Goal: Task Accomplishment & Management: Complete application form

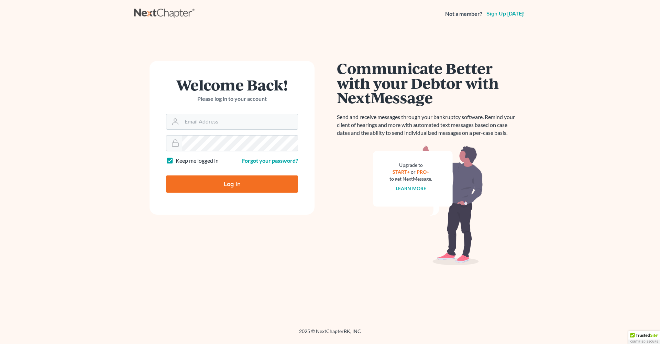
type input "[PERSON_NAME][EMAIL_ADDRESS][DOMAIN_NAME]"
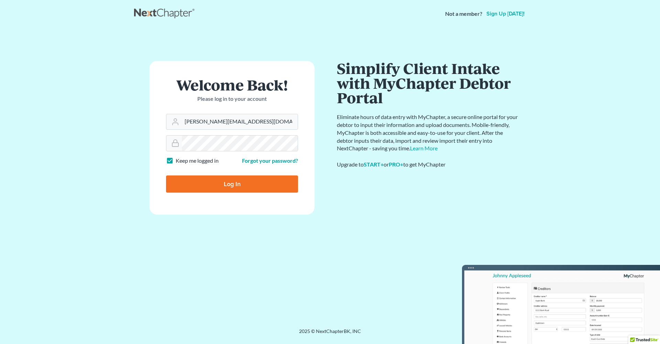
click at [228, 183] on input "Log In" at bounding box center [232, 183] width 132 height 17
type input "Thinking..."
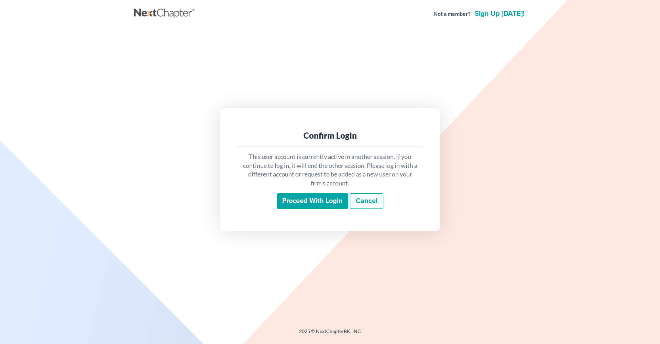
click at [322, 203] on input "Proceed with login" at bounding box center [313, 201] width 72 height 16
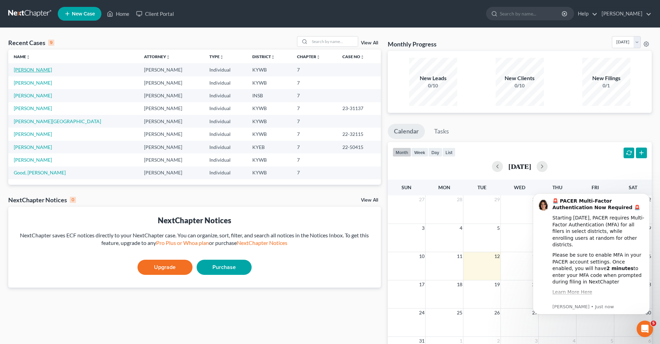
click at [41, 70] on link "Jansen, Donald" at bounding box center [33, 70] width 38 height 6
select select "6"
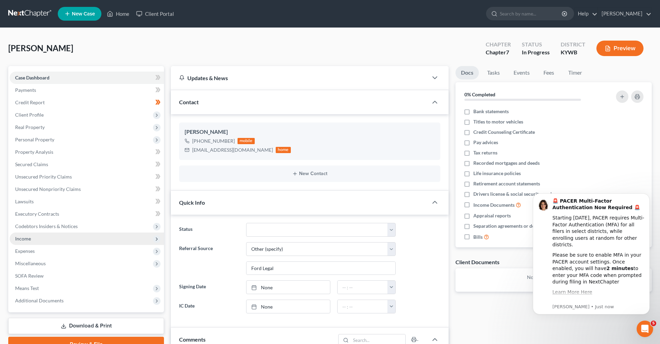
click at [22, 240] on span "Income" at bounding box center [23, 239] width 16 height 6
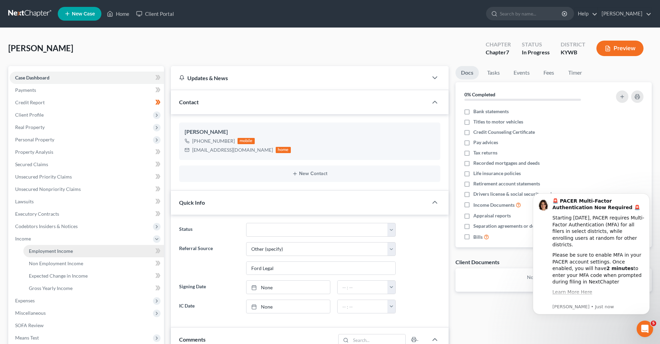
click at [38, 249] on span "Employment Income" at bounding box center [51, 251] width 44 height 6
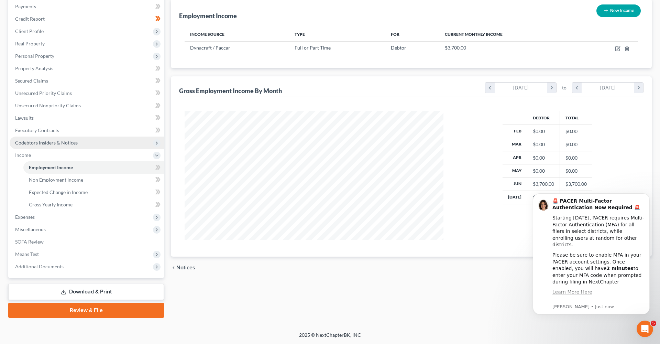
scroll to position [84, 0]
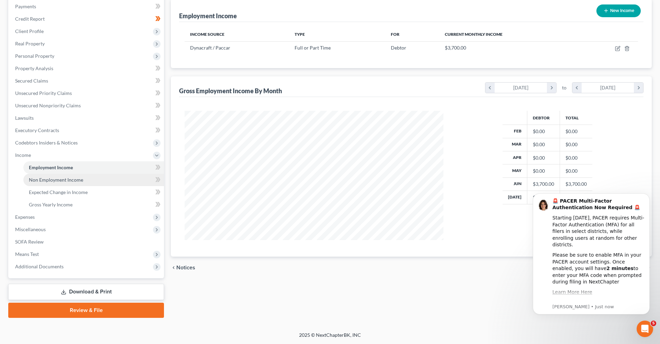
click at [78, 181] on span "Non Employment Income" at bounding box center [56, 180] width 54 height 6
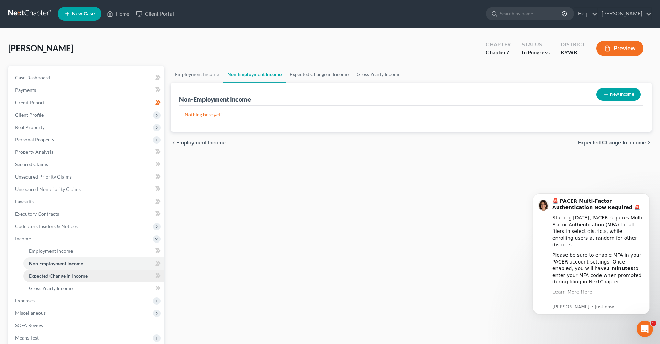
click at [55, 276] on span "Expected Change in Income" at bounding box center [58, 276] width 59 height 6
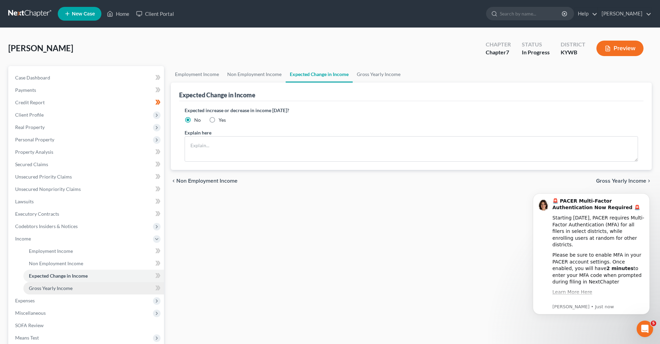
click at [53, 291] on link "Gross Yearly Income" at bounding box center [93, 288] width 141 height 12
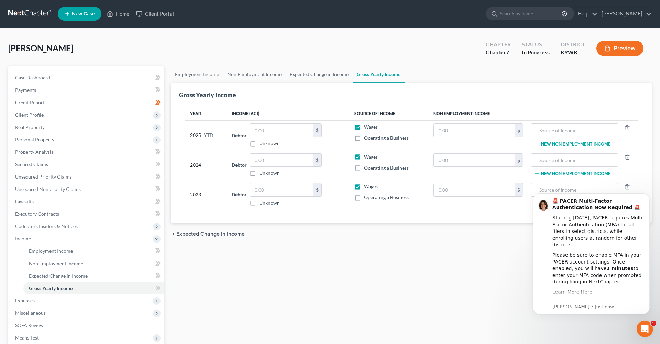
click at [323, 272] on div "Employment Income Non Employment Income Expected Change in Income Gross Yearly …" at bounding box center [412, 233] width 488 height 335
click at [77, 295] on span "Expenses" at bounding box center [87, 300] width 154 height 12
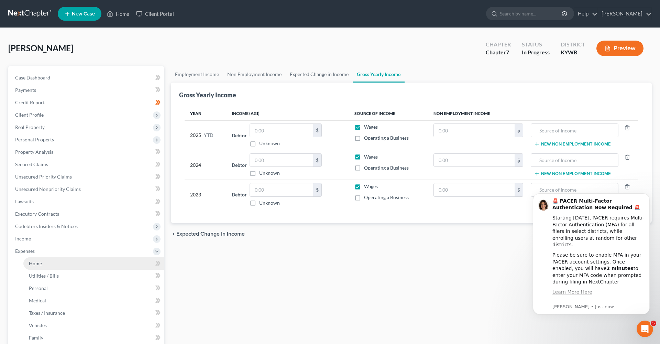
click at [68, 263] on link "Home" at bounding box center [93, 263] width 141 height 12
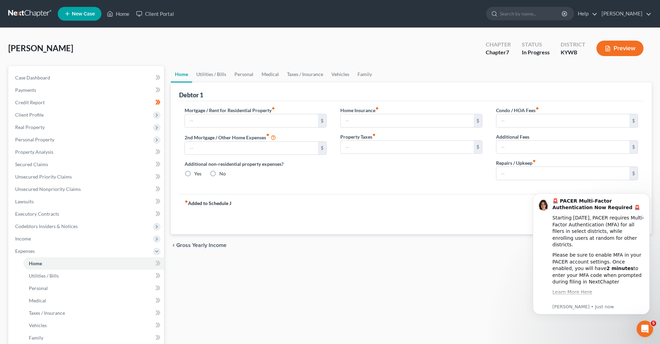
type input "950.00"
type input "0.00"
radio input "true"
type input "0.00"
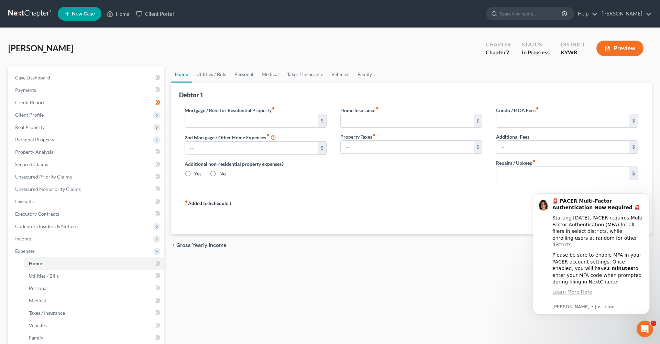
type input "0.00"
click at [97, 271] on link "Utilities / Bills" at bounding box center [93, 276] width 141 height 12
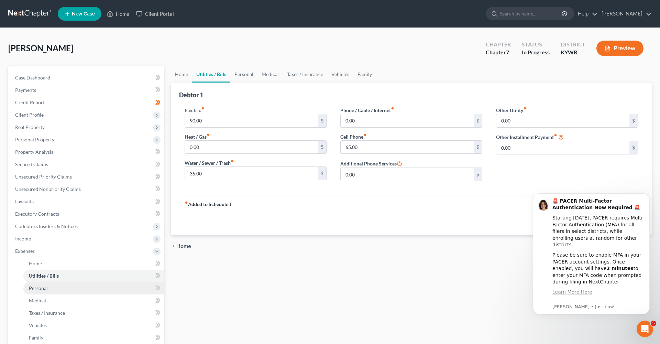
click at [95, 287] on link "Personal" at bounding box center [93, 288] width 141 height 12
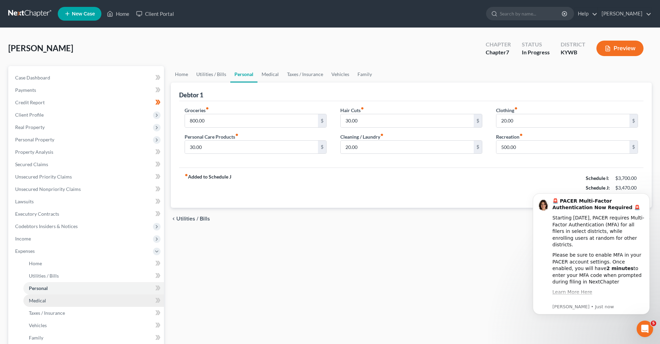
click at [91, 300] on link "Medical" at bounding box center [93, 300] width 141 height 12
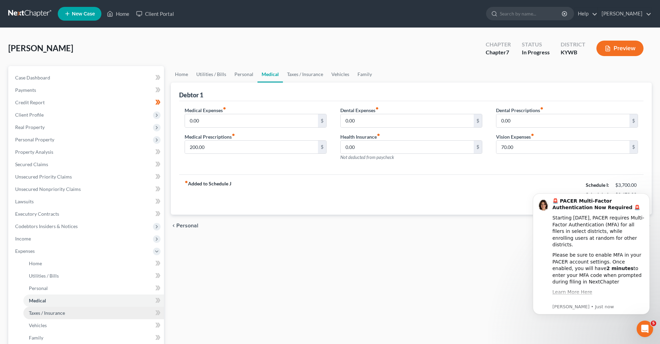
click at [85, 319] on link "Taxes / Insurance" at bounding box center [93, 313] width 141 height 12
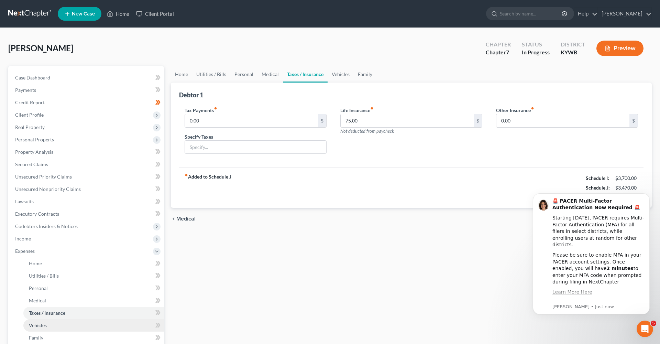
click at [84, 326] on link "Vehicles" at bounding box center [93, 325] width 141 height 12
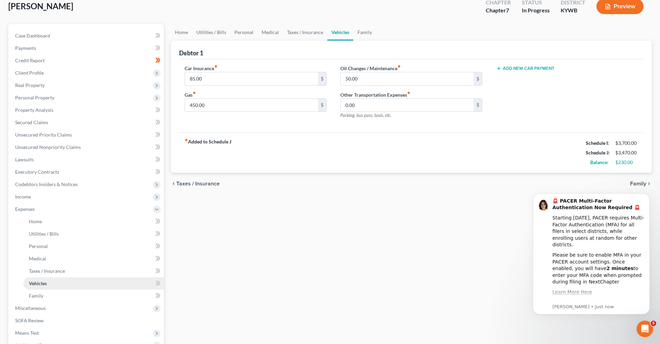
scroll to position [41, 0]
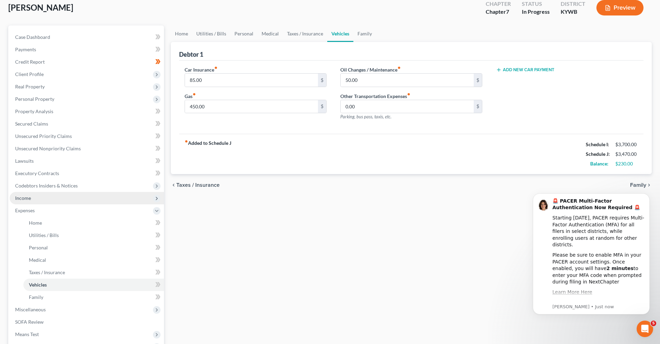
click at [68, 200] on span "Income" at bounding box center [87, 198] width 154 height 12
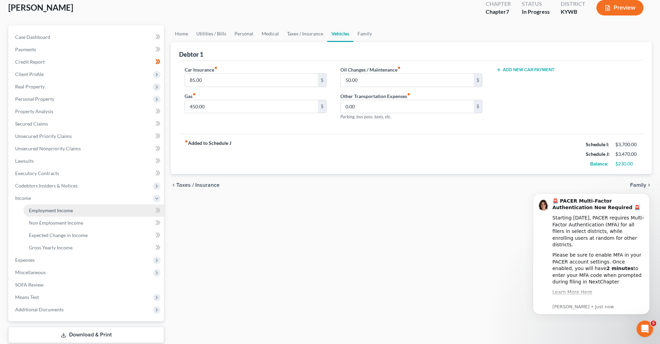
click at [64, 211] on span "Employment Income" at bounding box center [51, 210] width 44 height 6
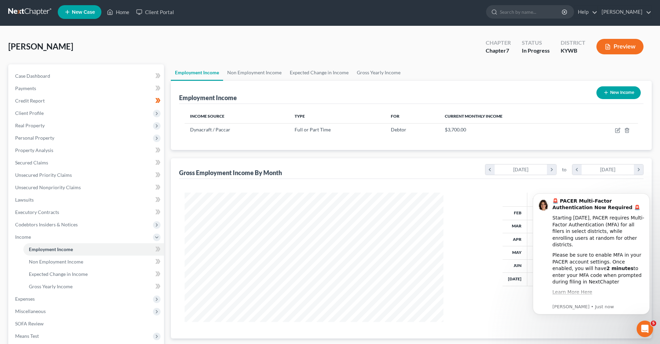
scroll to position [2, 0]
click at [107, 98] on link "Credit Report" at bounding box center [87, 100] width 154 height 12
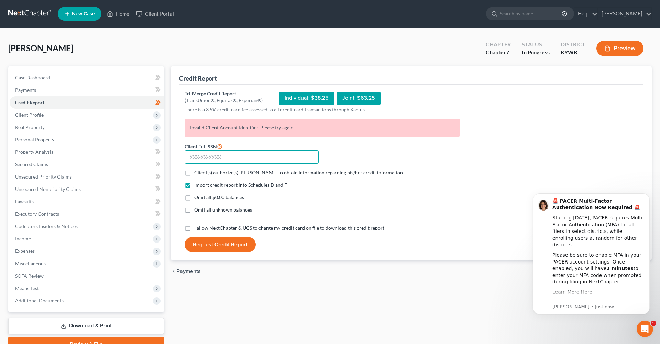
click at [259, 158] on input "text" at bounding box center [252, 157] width 134 height 14
click at [194, 227] on label "I allow NextChapter & UCS to charge my credit card on file to download this cre…" at bounding box center [289, 228] width 190 height 7
click at [197, 227] on input "I allow NextChapter & UCS to charge my credit card on file to download this cre…" at bounding box center [199, 227] width 4 height 4
checkbox input "true"
click at [204, 244] on button "Request Credit Report" at bounding box center [220, 244] width 71 height 15
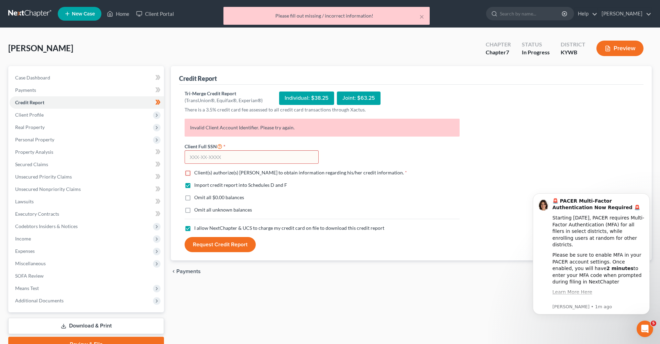
click at [214, 156] on input "text" at bounding box center [252, 157] width 134 height 14
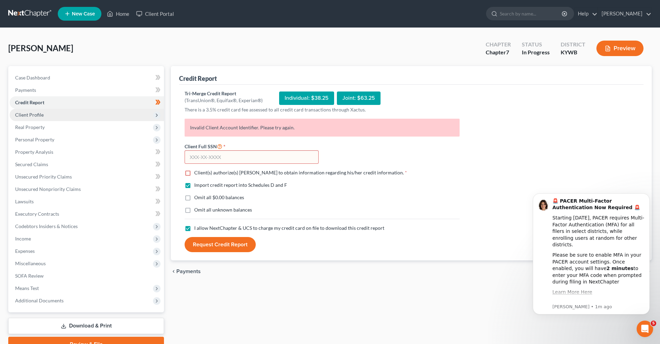
click at [63, 113] on span "Client Profile" at bounding box center [87, 115] width 154 height 12
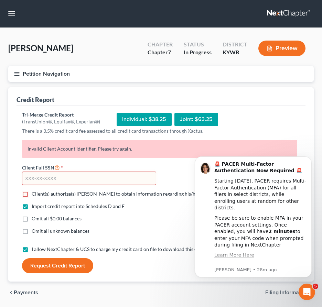
click at [96, 178] on input "text" at bounding box center [89, 179] width 134 height 14
type input "408-23-0396"
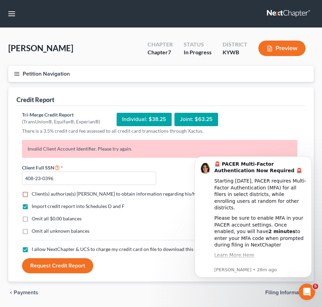
click at [57, 268] on button "Request Credit Report" at bounding box center [57, 265] width 71 height 15
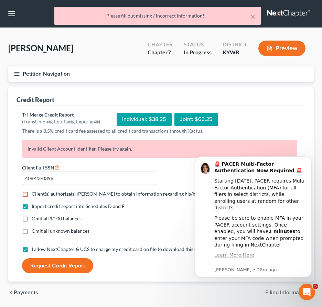
click at [126, 219] on div "Omit all $0.00 balances" at bounding box center [159, 218] width 275 height 7
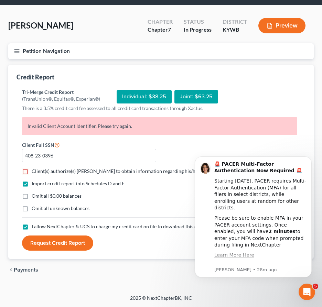
scroll to position [23, 0]
click at [146, 195] on div "Omit all $0.00 balances" at bounding box center [159, 196] width 275 height 7
click at [132, 97] on div "Individual: $38.25" at bounding box center [144, 96] width 55 height 13
click at [26, 272] on span "Payments" at bounding box center [26, 270] width 24 height 6
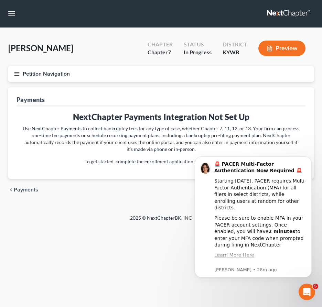
click at [65, 143] on p "Use NextChapter Payments to collect bankruptcy fees for any type of case, wheth…" at bounding box center [161, 139] width 278 height 28
click at [20, 73] on button "Petition Navigation" at bounding box center [160, 74] width 305 height 16
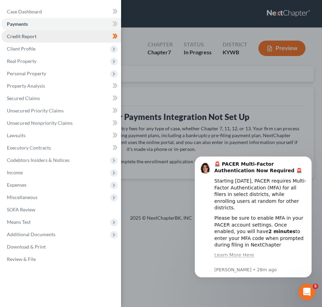
click at [78, 35] on link "Credit Report" at bounding box center [61, 36] width 120 height 12
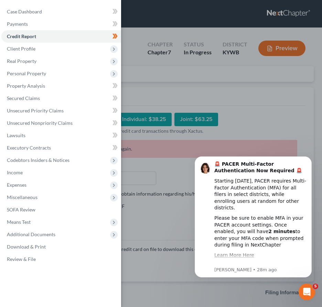
click at [227, 103] on div "Case Dashboard Payments Invoices Payments Payments Credit Report Client Profile" at bounding box center [161, 153] width 322 height 307
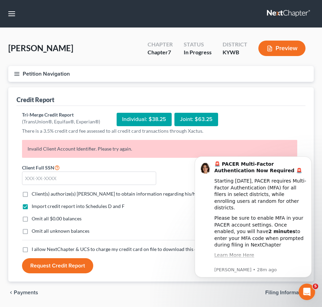
click at [139, 119] on div "Individual: $38.25" at bounding box center [144, 119] width 55 height 13
click at [139, 114] on div "Individual: $38.25" at bounding box center [144, 119] width 55 height 13
click at [34, 182] on input "text" at bounding box center [89, 179] width 134 height 14
click at [143, 189] on form "Client Full SSN * Client(s) authorize(s) TODD K BOLUS to obtain information reg…" at bounding box center [160, 218] width 282 height 110
click at [245, 73] on button "Petition Navigation" at bounding box center [160, 74] width 305 height 16
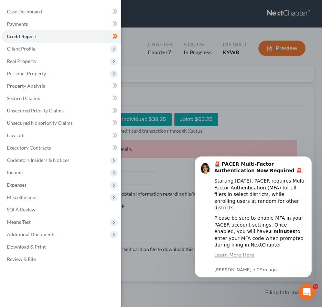
click at [230, 97] on div "Case Dashboard Payments Invoices Payments Payments Credit Report Client Profile" at bounding box center [161, 153] width 322 height 307
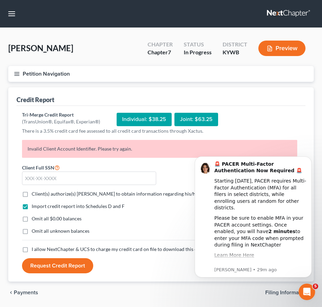
click at [230, 97] on div "Credit Report" at bounding box center [161, 96] width 289 height 19
click at [113, 166] on div "Client Full SSN *" at bounding box center [89, 174] width 141 height 22
click at [108, 176] on input "text" at bounding box center [89, 179] width 134 height 14
click at [132, 176] on input "text" at bounding box center [89, 179] width 134 height 14
click at [142, 228] on div "Omit all unknown balances" at bounding box center [159, 231] width 275 height 7
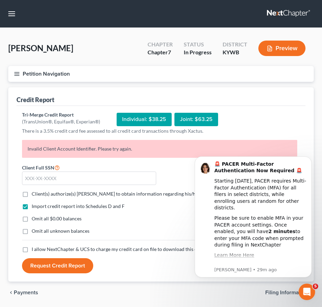
click at [20, 292] on span "Payments" at bounding box center [26, 293] width 24 height 6
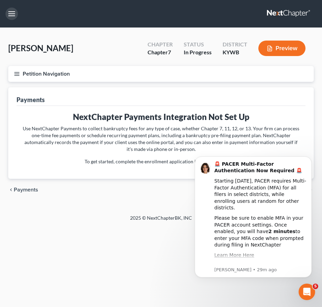
click at [12, 10] on button "button" at bounding box center [12, 14] width 12 height 12
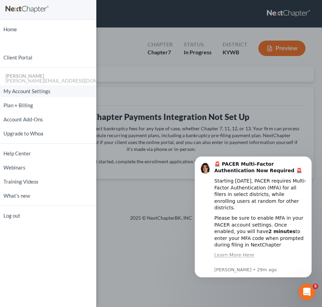
click at [39, 95] on link "My Account Settings" at bounding box center [48, 91] width 96 height 12
select select "24"
select select "18"
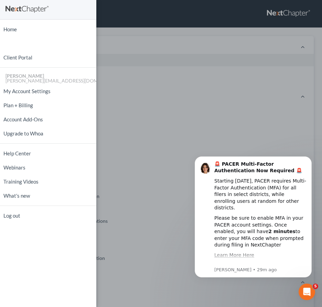
click at [176, 120] on div "Home New Case Client Portal TODD K BOLUS todd@boluslaw.com My Account Settings …" at bounding box center [161, 153] width 322 height 307
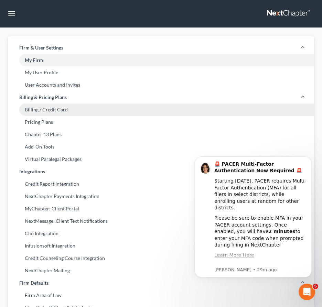
click at [108, 108] on link "Billing / Credit Card" at bounding box center [160, 110] width 305 height 12
select select "18"
click at [61, 110] on link "Billing / Credit Card" at bounding box center [160, 110] width 305 height 12
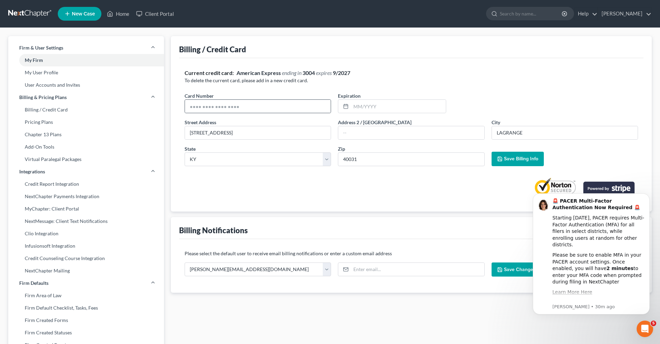
click at [278, 112] on div "Card Number * Expiration *" at bounding box center [411, 105] width 461 height 26
click at [280, 108] on input "text" at bounding box center [258, 106] width 146 height 13
type input "371338177773004"
type input "09/2027"
type input "todd@boluslaw.com"
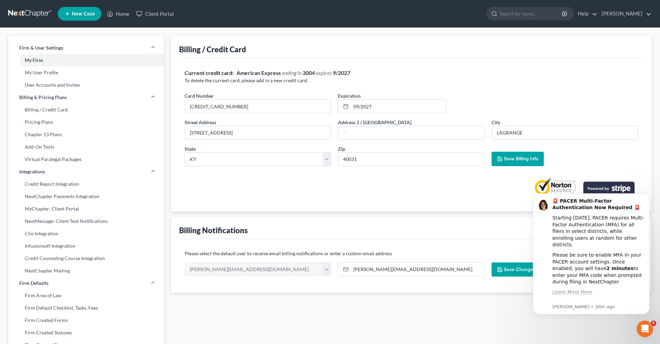
click at [516, 161] on button "Save Billing Info" at bounding box center [518, 159] width 52 height 14
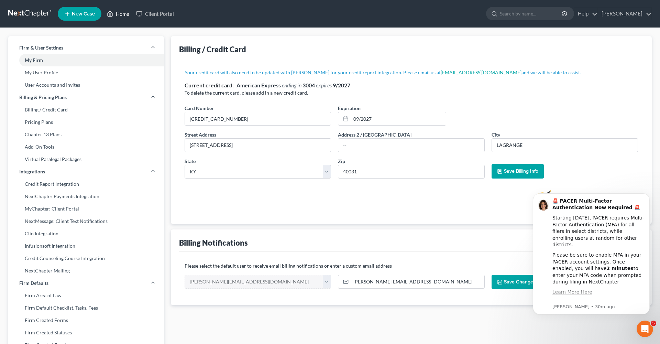
click at [111, 17] on icon at bounding box center [110, 14] width 6 height 8
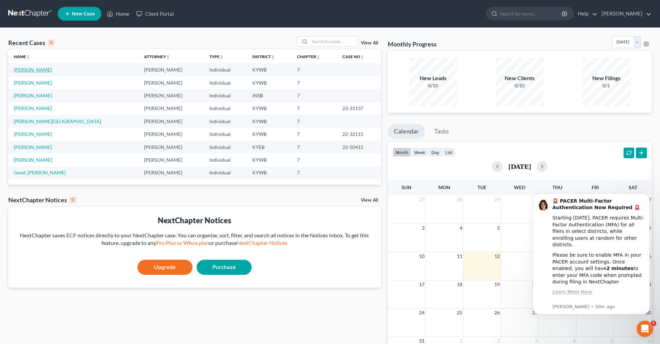
click at [41, 69] on link "Jansen, Donald" at bounding box center [33, 70] width 38 height 6
select select "3"
select select "6"
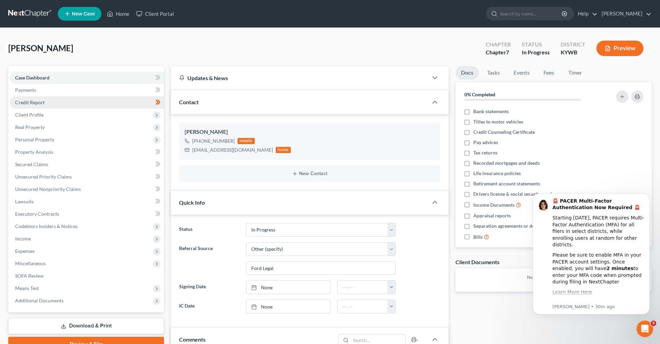
click at [55, 99] on link "Credit Report" at bounding box center [87, 102] width 154 height 12
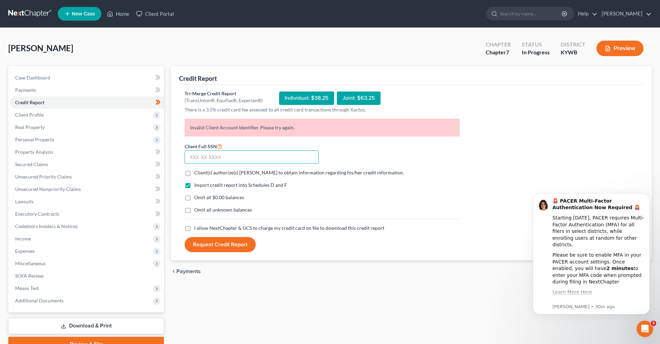
click at [245, 154] on input "text" at bounding box center [252, 157] width 134 height 14
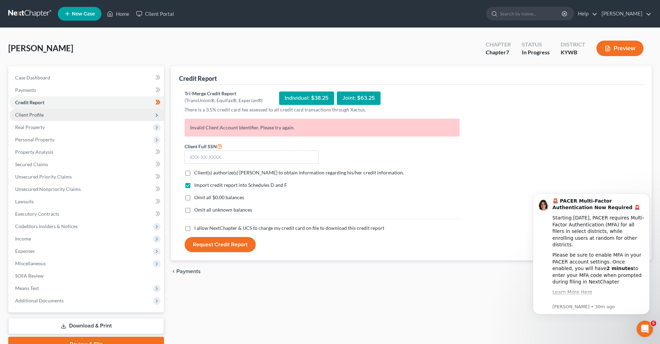
click at [63, 118] on span "Client Profile" at bounding box center [87, 115] width 154 height 12
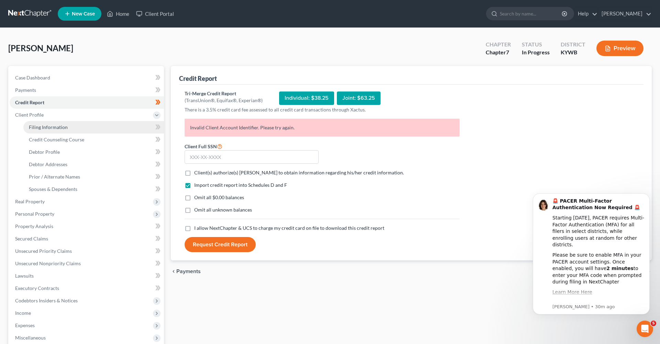
click at [90, 127] on link "Filing Information" at bounding box center [93, 127] width 141 height 12
select select "1"
select select "0"
select select "33"
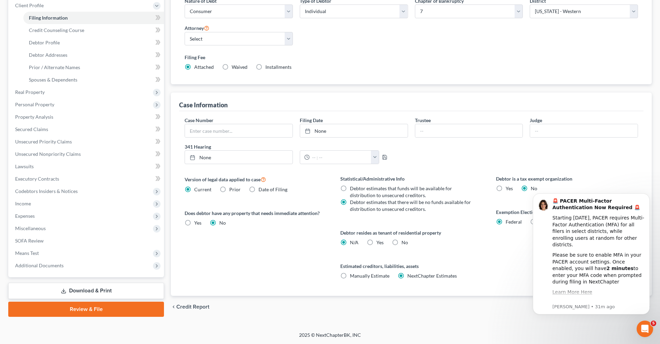
scroll to position [109, 0]
click at [69, 44] on link "Debtor Profile" at bounding box center [93, 42] width 141 height 12
select select "0"
select select "1"
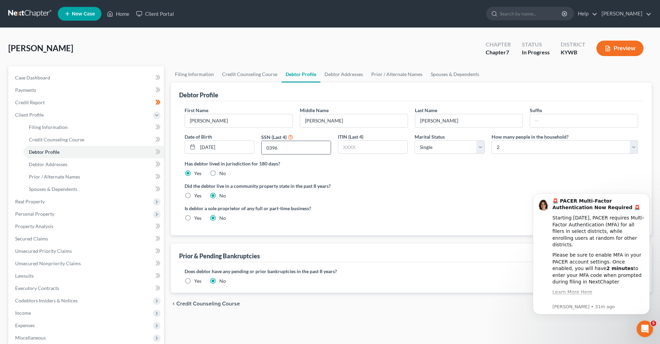
click at [294, 146] on input "0396" at bounding box center [296, 147] width 69 height 13
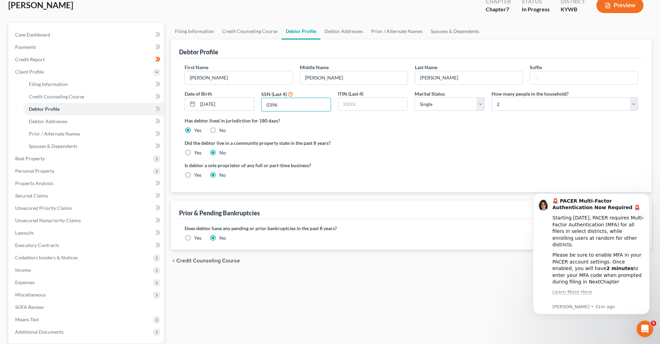
scroll to position [56, 0]
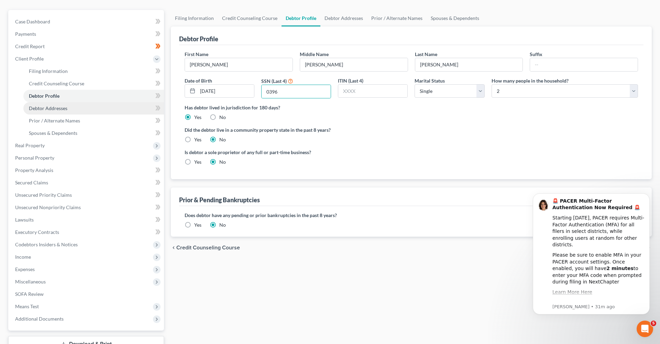
click at [95, 111] on link "Debtor Addresses" at bounding box center [93, 108] width 141 height 12
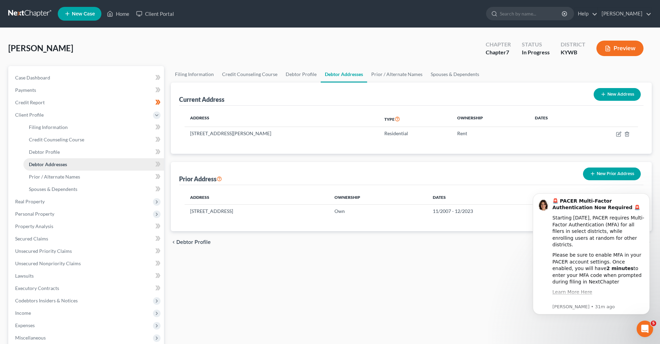
click at [101, 160] on link "Debtor Addresses" at bounding box center [93, 164] width 141 height 12
click at [46, 101] on link "Credit Report" at bounding box center [87, 102] width 154 height 12
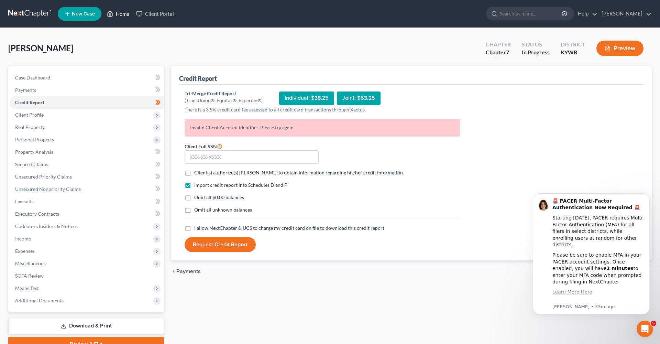
click at [118, 16] on link "Home" at bounding box center [118, 14] width 29 height 12
